Goal: Transaction & Acquisition: Download file/media

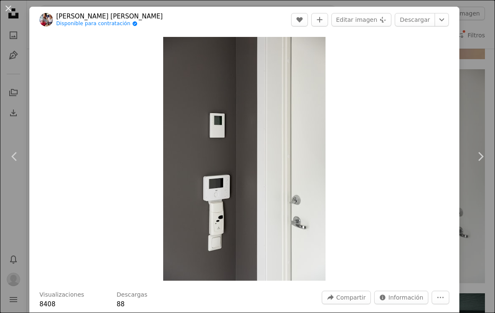
scroll to position [5394, 0]
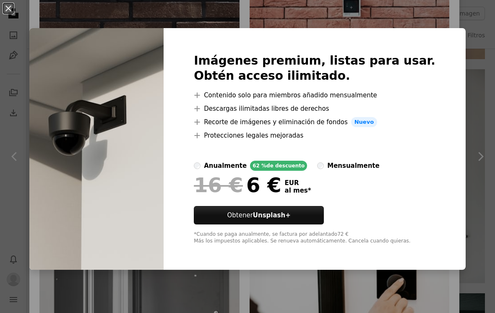
click at [493, 146] on div "An X shape Imágenes premium, listas para usar. Obtén acceso ilimitado. A plus s…" at bounding box center [247, 156] width 495 height 313
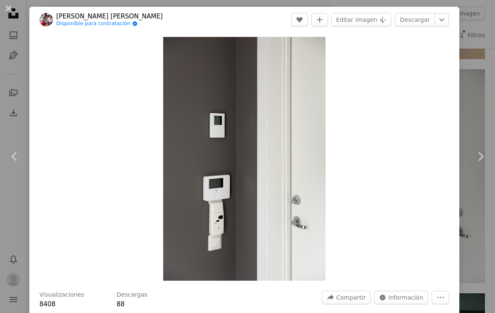
click at [428, 17] on link "Descargar" at bounding box center [415, 19] width 40 height 13
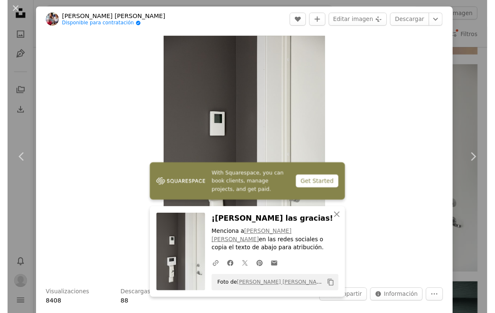
scroll to position [4214, 0]
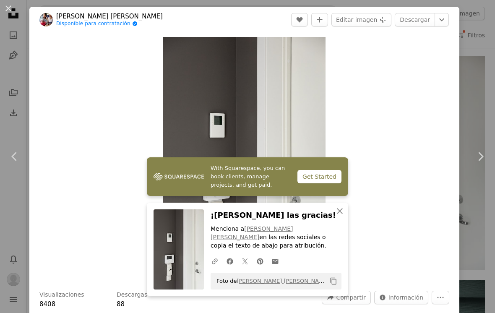
click at [4, 9] on button "An X shape" at bounding box center [8, 8] width 10 height 10
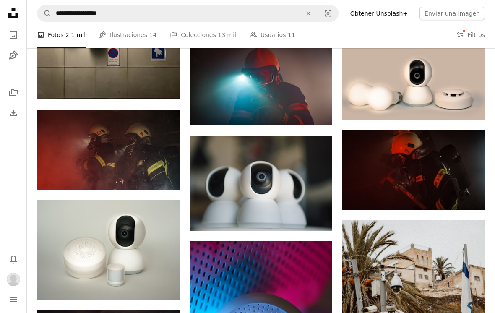
scroll to position [872, 0]
click at [306, 189] on img at bounding box center [261, 183] width 143 height 95
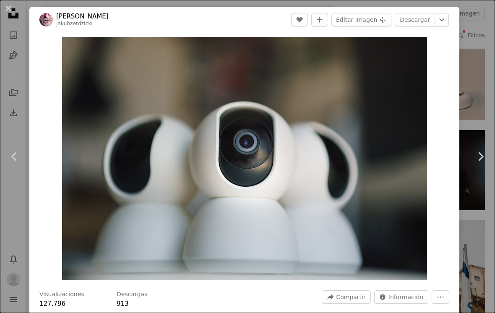
click at [428, 20] on link "Descargar" at bounding box center [415, 19] width 40 height 13
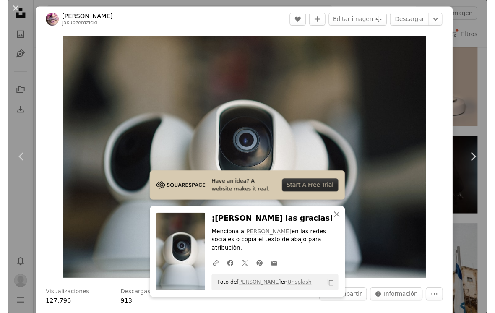
scroll to position [872, 0]
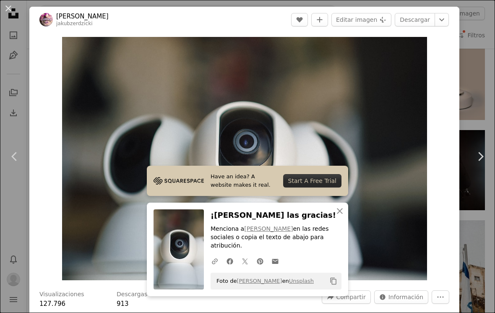
click at [11, 10] on button "An X shape" at bounding box center [8, 8] width 10 height 10
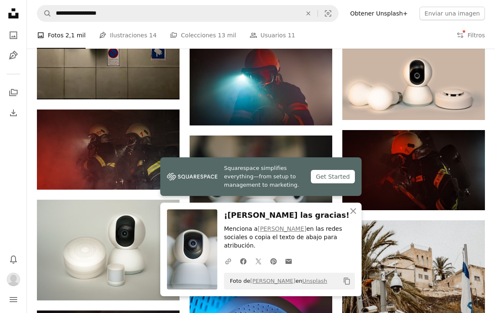
click at [318, 15] on icon "An X shape" at bounding box center [308, 13] width 18 height 7
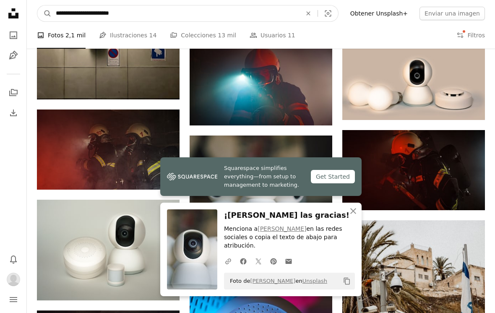
type input "**********"
click at [45, 13] on button "A magnifying glass" at bounding box center [44, 13] width 14 height 16
